Goal: Transaction & Acquisition: Subscribe to service/newsletter

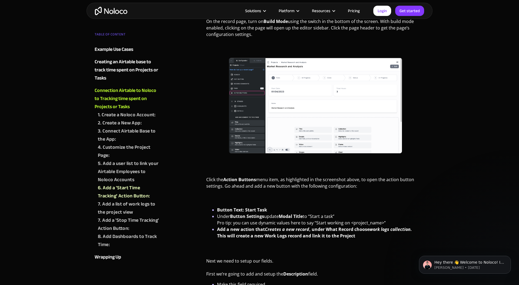
scroll to position [4204, 0]
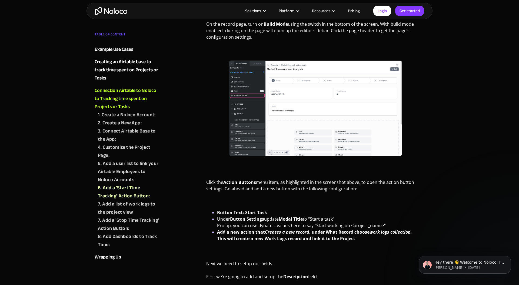
click at [291, 83] on img at bounding box center [315, 109] width 173 height 96
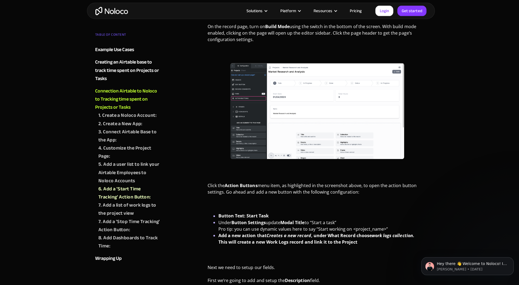
scroll to position [4201, 0]
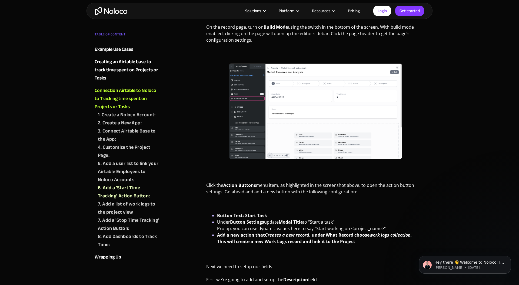
click at [115, 13] on img "home" at bounding box center [111, 11] width 32 height 8
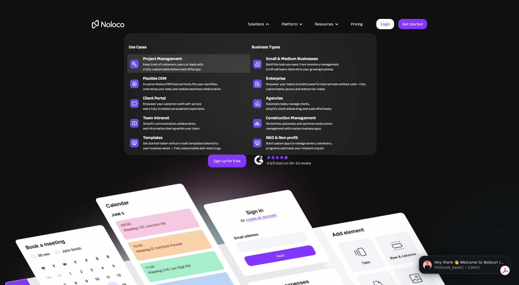
click at [173, 58] on div "Project Management" at bounding box center [198, 58] width 110 height 6
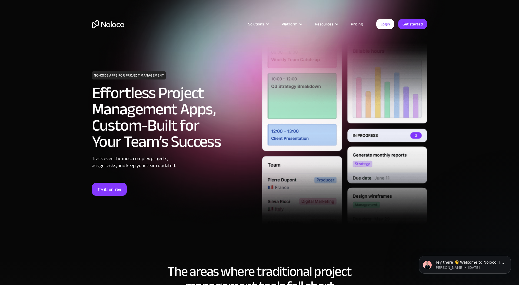
click at [357, 27] on link "Pricing" at bounding box center [356, 24] width 25 height 7
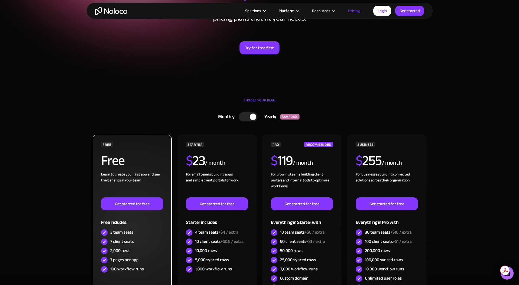
scroll to position [79, 0]
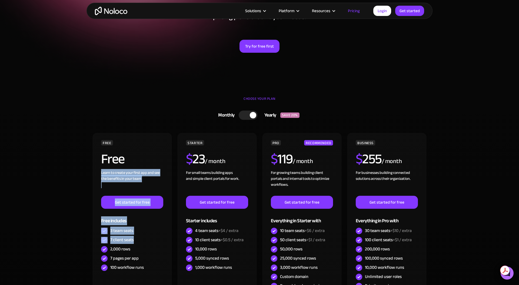
drag, startPoint x: 136, startPoint y: 239, endPoint x: 67, endPoint y: 167, distance: 100.3
click at [67, 167] on section "CHOOSE YOUR PLAN Monthly Yearly SAVE 20% Monthly Yearly SAVE 20% FREE Free Lear…" at bounding box center [259, 231] width 519 height 284
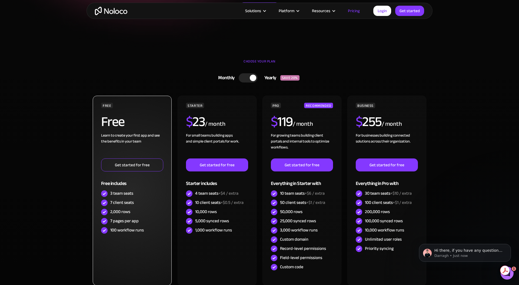
scroll to position [0, 0]
click at [125, 166] on link "Get started for free" at bounding box center [132, 165] width 62 height 13
